Goal: Transaction & Acquisition: Book appointment/travel/reservation

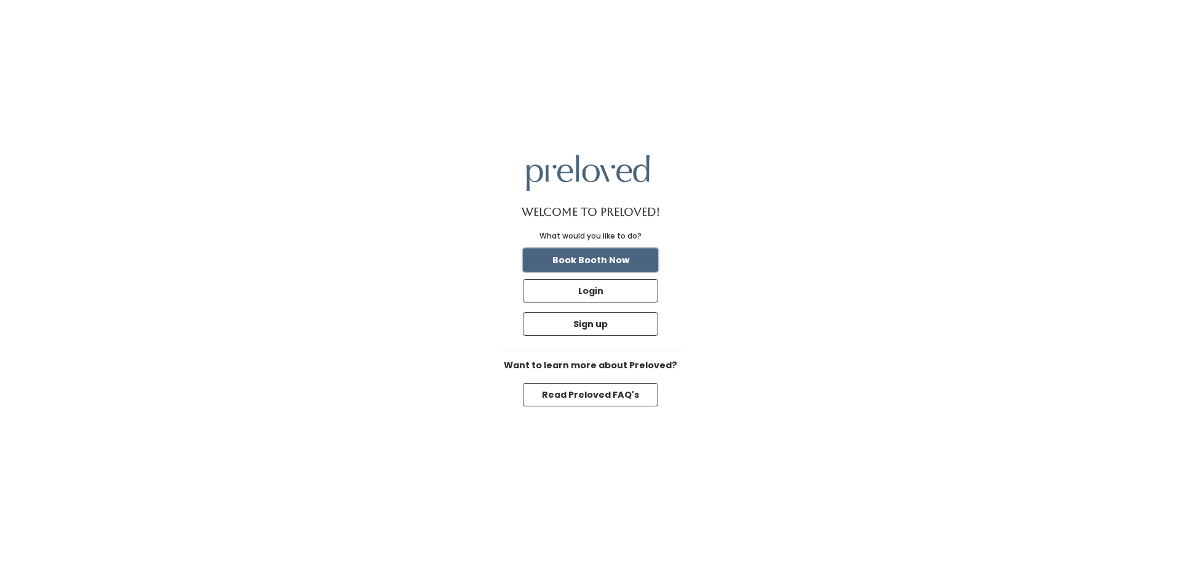
click at [612, 266] on button "Book Booth Now" at bounding box center [590, 260] width 135 height 23
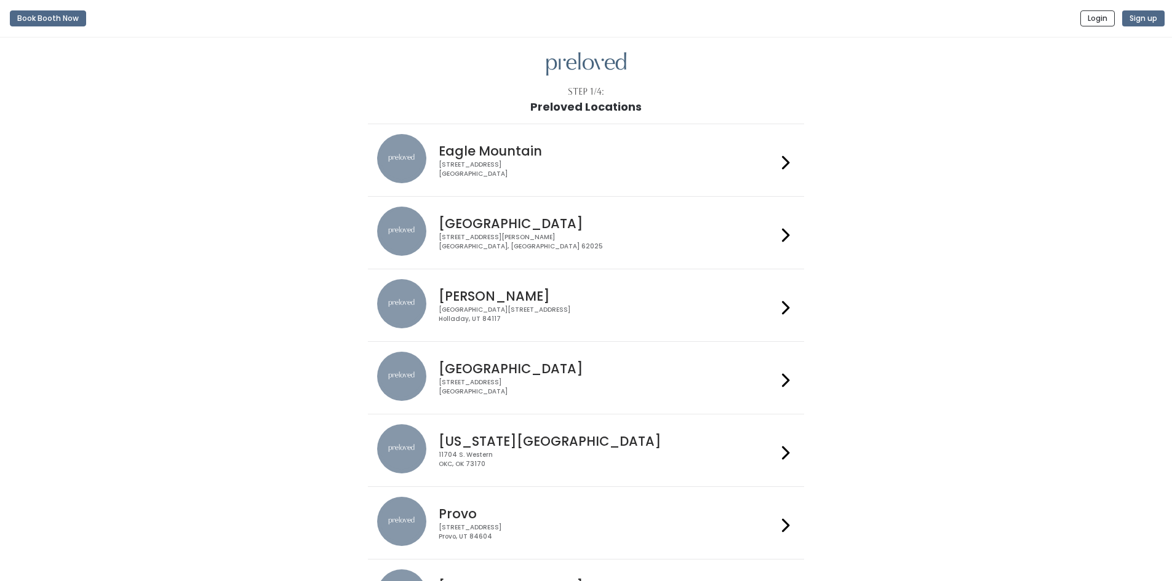
click at [600, 289] on h4 "[PERSON_NAME]" at bounding box center [608, 296] width 338 height 14
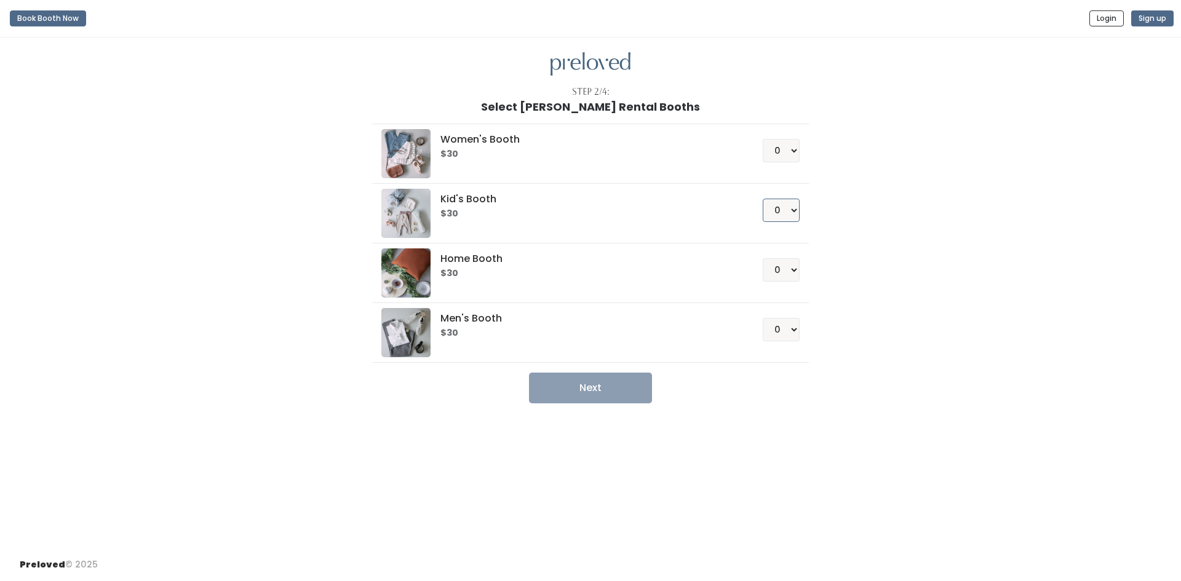
click at [787, 215] on select "0 1 2 3 4" at bounding box center [781, 210] width 37 height 23
select select "1"
click at [763, 199] on select "0 1 2 3 4" at bounding box center [781, 210] width 37 height 23
click at [832, 239] on div "Women's Booth $30 0 1 2 3 4 Kid's Booth $30 0 1 2 3 4 0" at bounding box center [590, 258] width 677 height 290
click at [604, 385] on button "Next" at bounding box center [590, 388] width 123 height 31
